Goal: Task Accomplishment & Management: Use online tool/utility

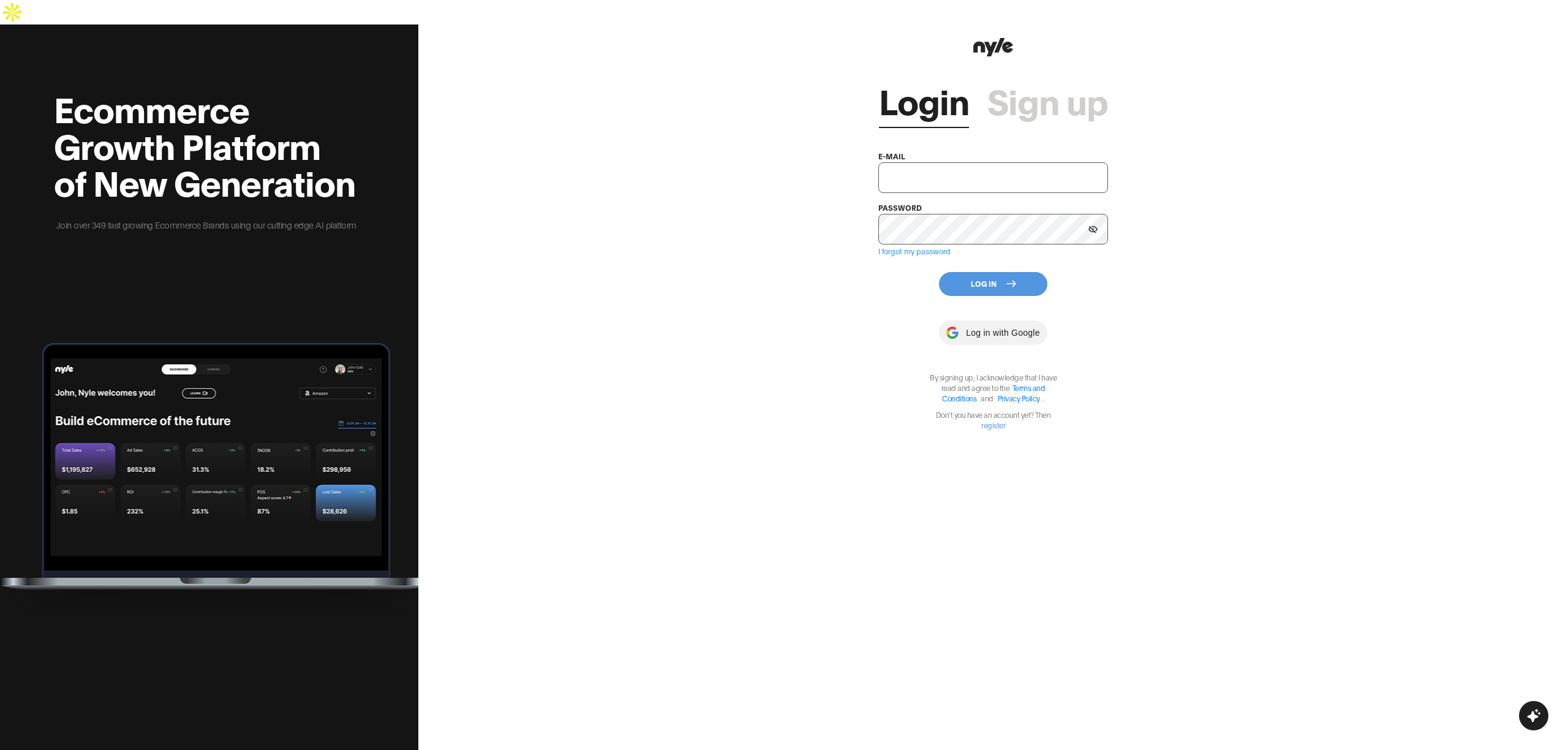
type input "[EMAIL_ADDRESS][PERSON_NAME]"
click at [983, 272] on button "Log In" at bounding box center [993, 284] width 109 height 24
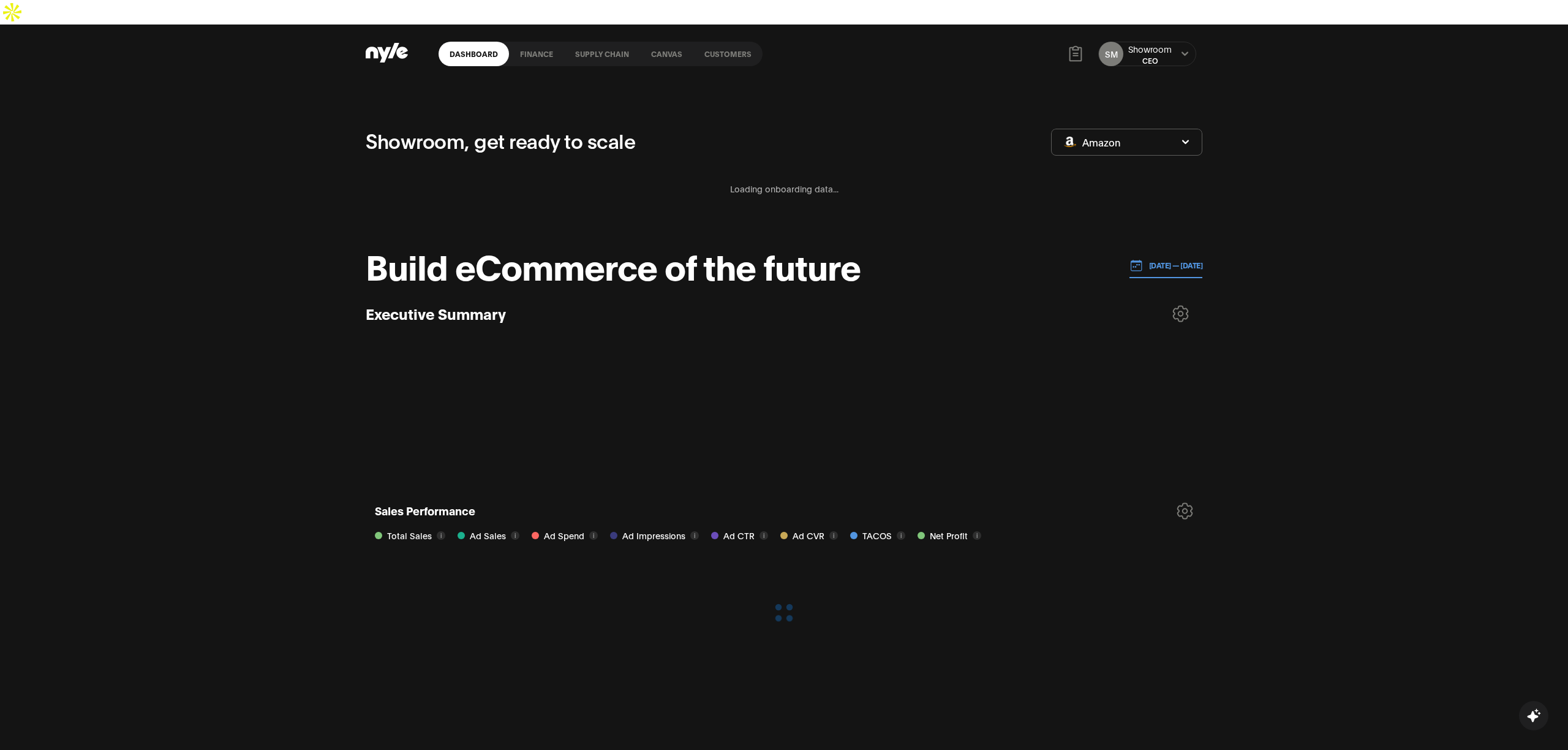
click at [1192, 42] on div "SM Showroom CEO" at bounding box center [1147, 54] width 98 height 25
click at [1189, 50] on icon at bounding box center [1186, 53] width 8 height 7
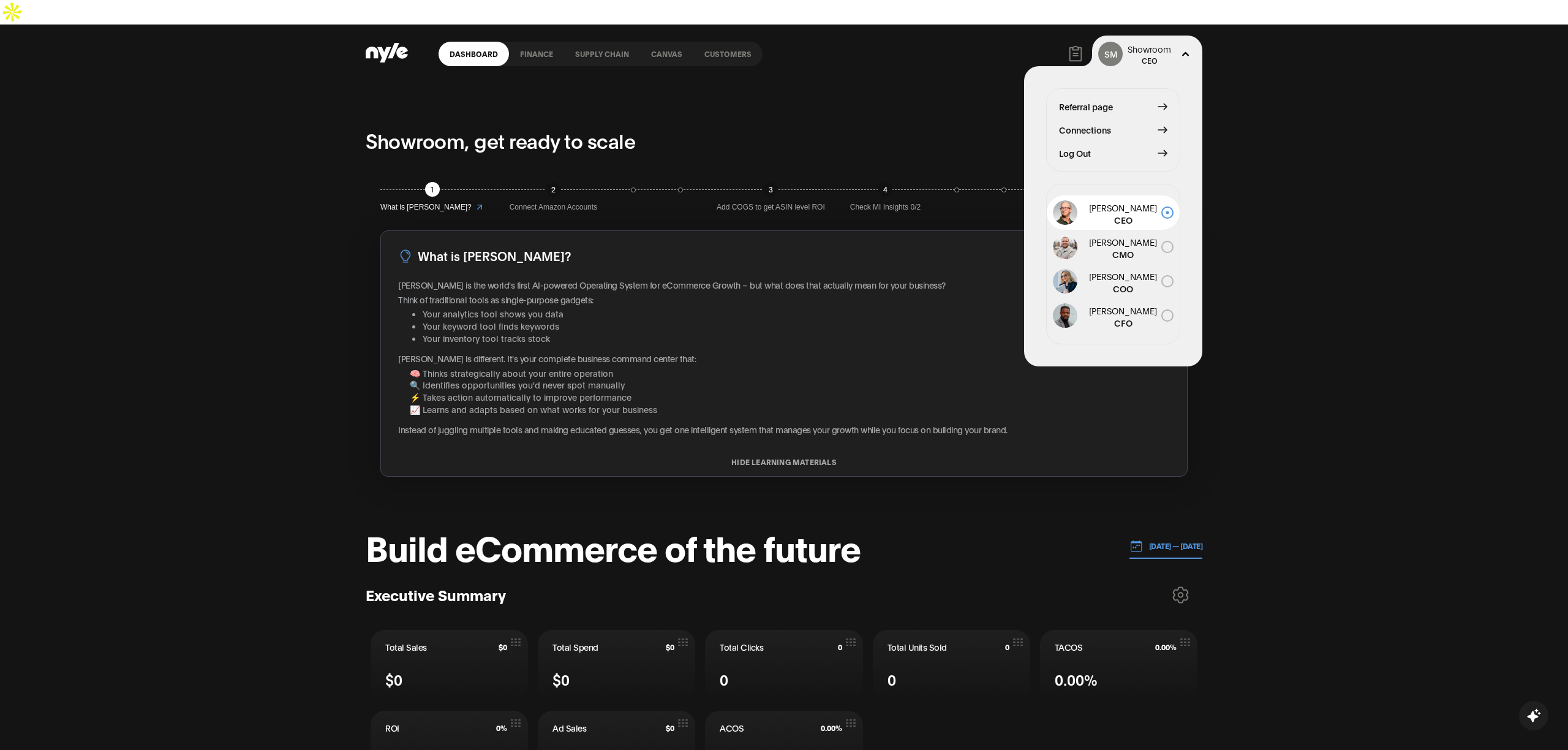
click at [1095, 124] on span "Connections" at bounding box center [1085, 130] width 52 height 14
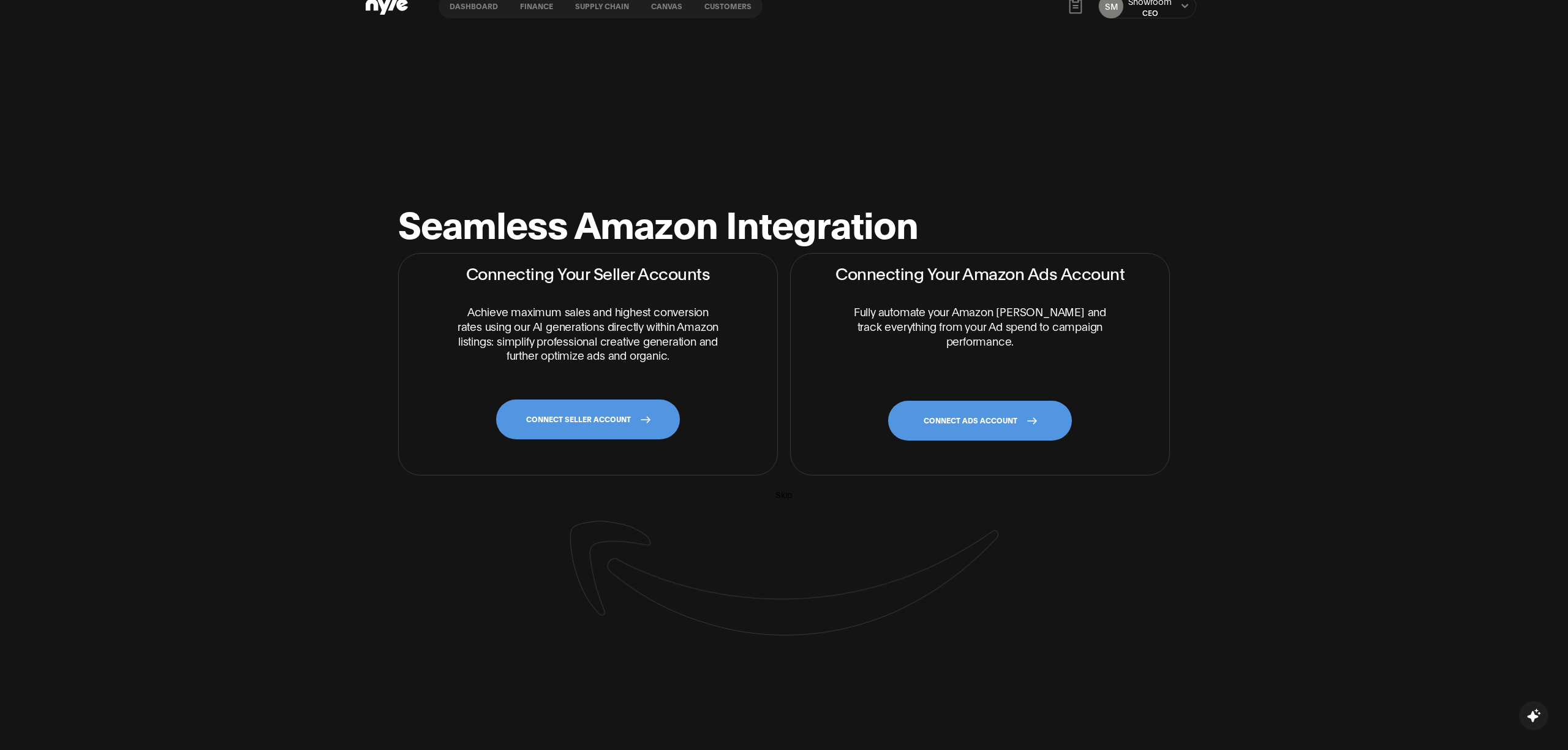
scroll to position [59, 0]
